Goal: Use online tool/utility: Utilize a website feature to perform a specific function

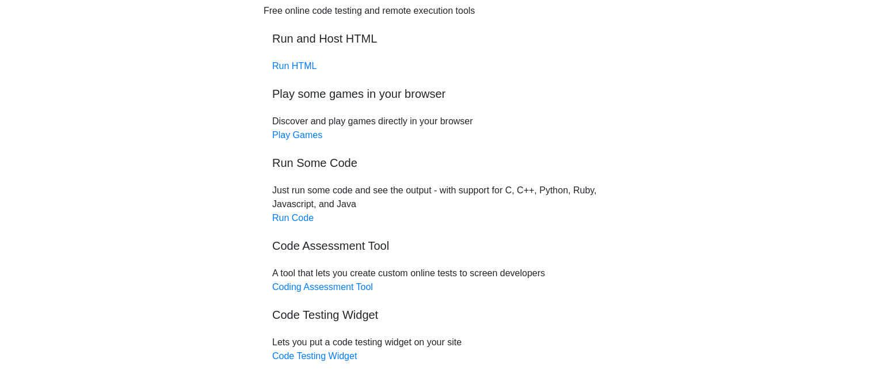
scroll to position [121, 0]
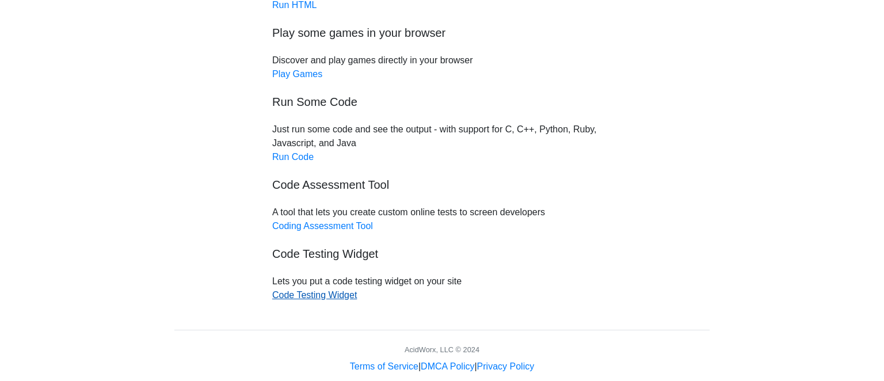
click at [323, 292] on link "Code Testing Widget" at bounding box center [314, 295] width 85 height 10
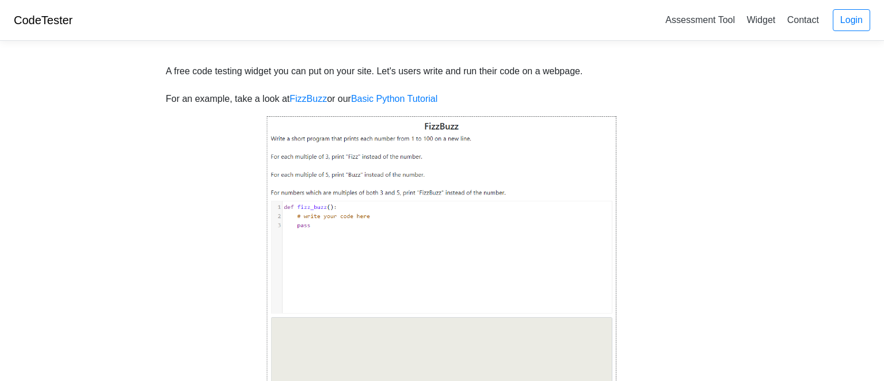
click at [319, 217] on img at bounding box center [441, 265] width 351 height 300
click at [300, 204] on img at bounding box center [441, 265] width 351 height 300
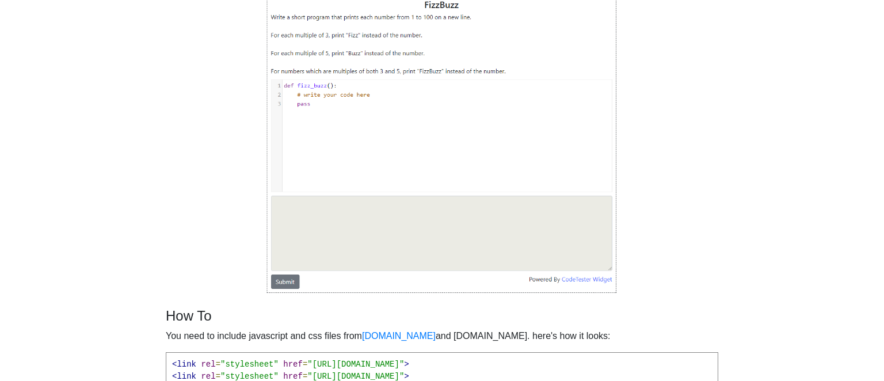
click at [309, 224] on img at bounding box center [441, 144] width 351 height 300
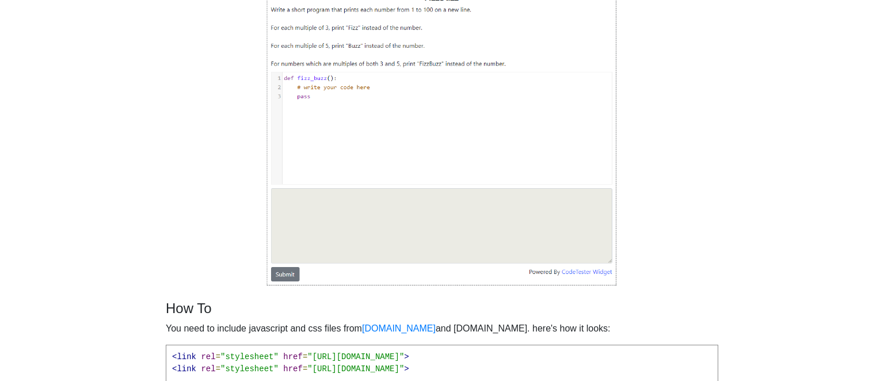
scroll to position [0, 0]
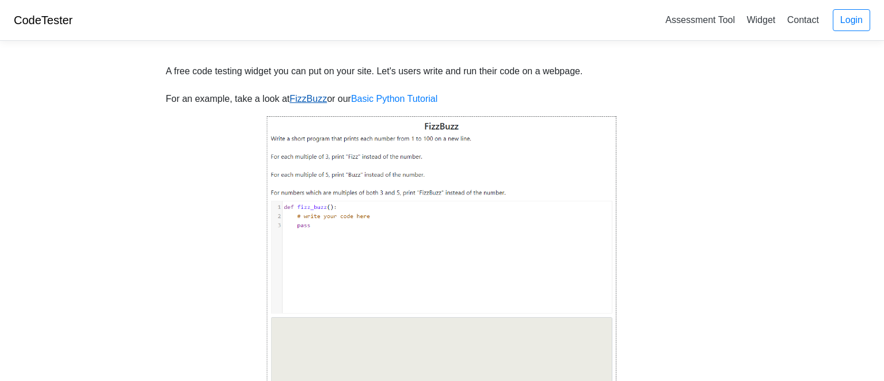
click at [309, 98] on link "FizzBuzz" at bounding box center [307, 99] width 37 height 10
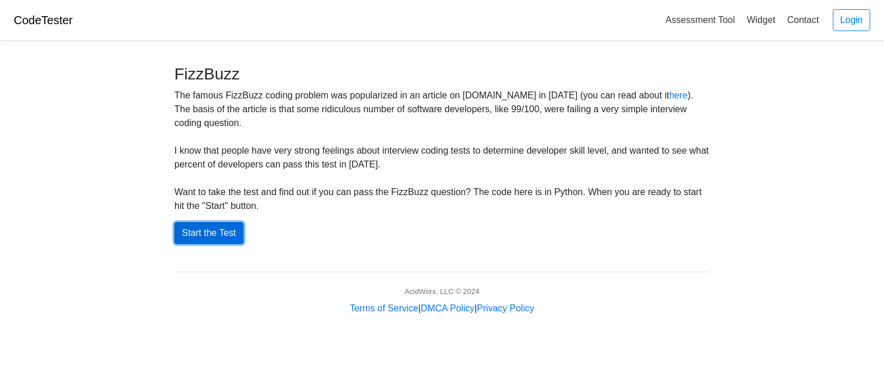
click at [197, 235] on button "Start the Test" at bounding box center [208, 233] width 69 height 22
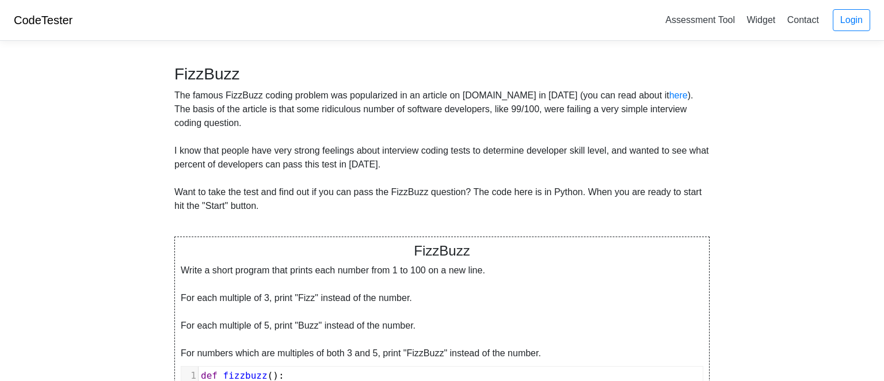
scroll to position [182, 0]
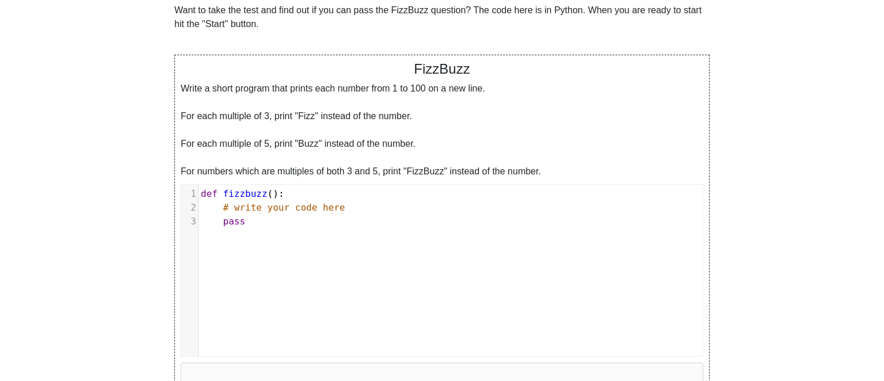
click at [229, 216] on span "pass" at bounding box center [234, 221] width 22 height 11
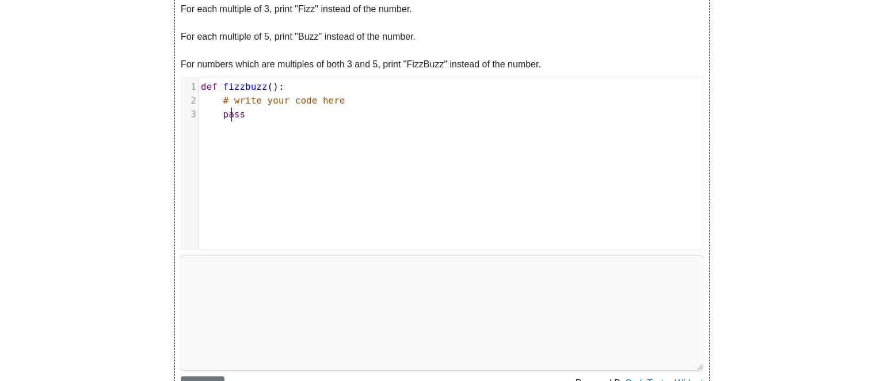
scroll to position [167, 0]
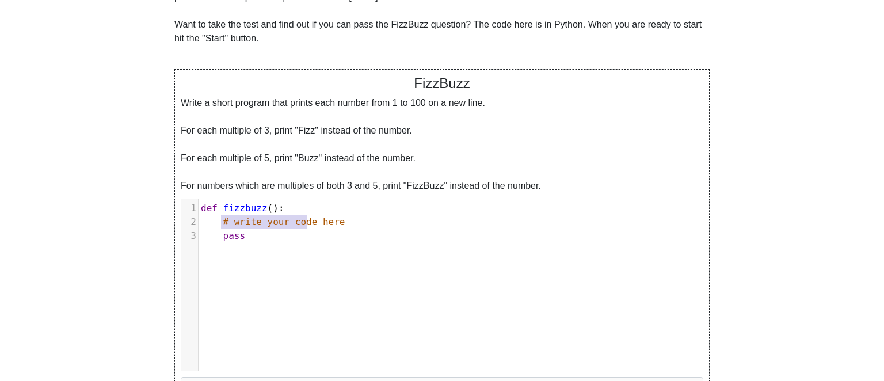
type textarea "# write your code here"
drag, startPoint x: 221, startPoint y: 222, endPoint x: 346, endPoint y: 224, distance: 124.8
click at [339, 224] on pre "# write your code here" at bounding box center [450, 222] width 504 height 14
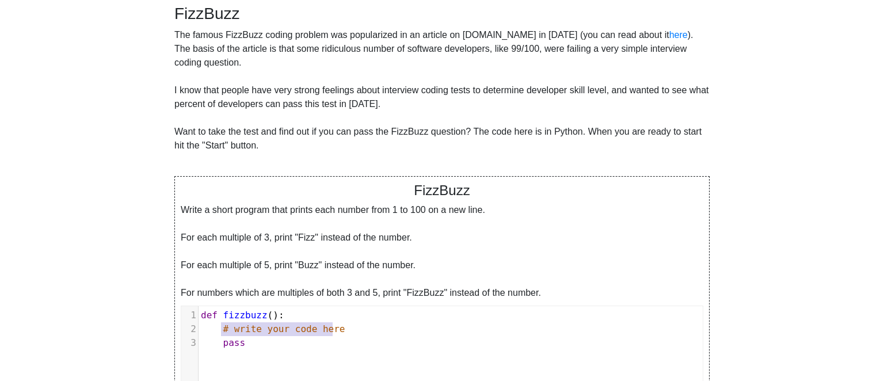
scroll to position [182, 0]
